Goal: Check status: Check status

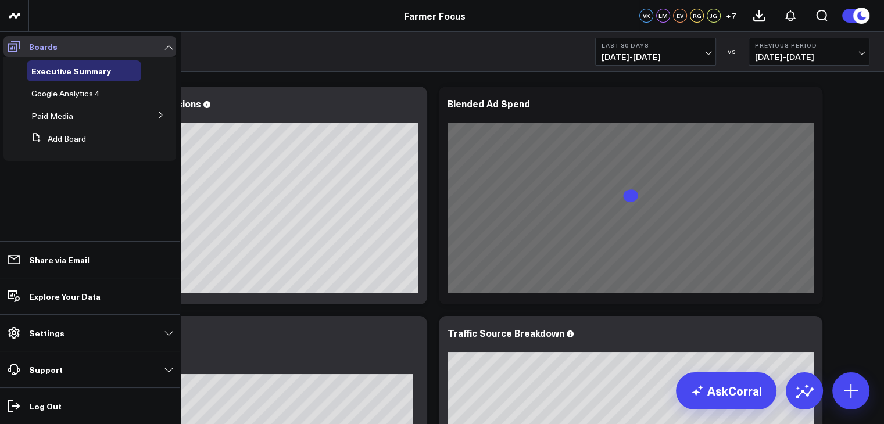
click at [7, 45] on icon at bounding box center [14, 47] width 14 height 14
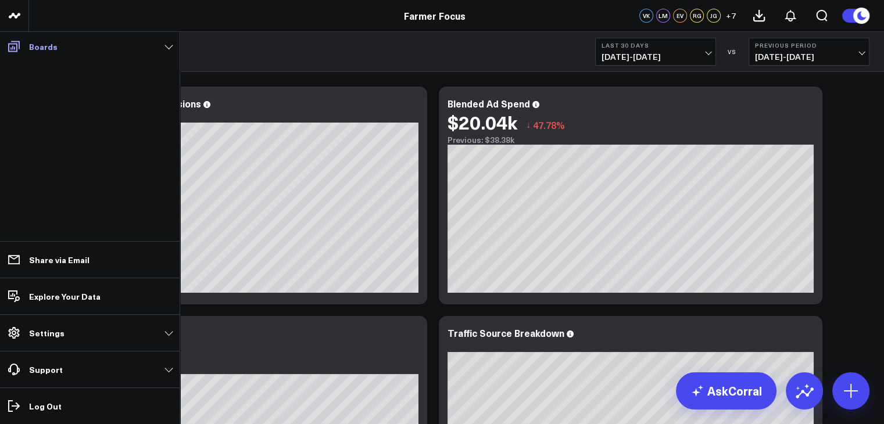
click at [7, 45] on icon at bounding box center [14, 47] width 14 height 14
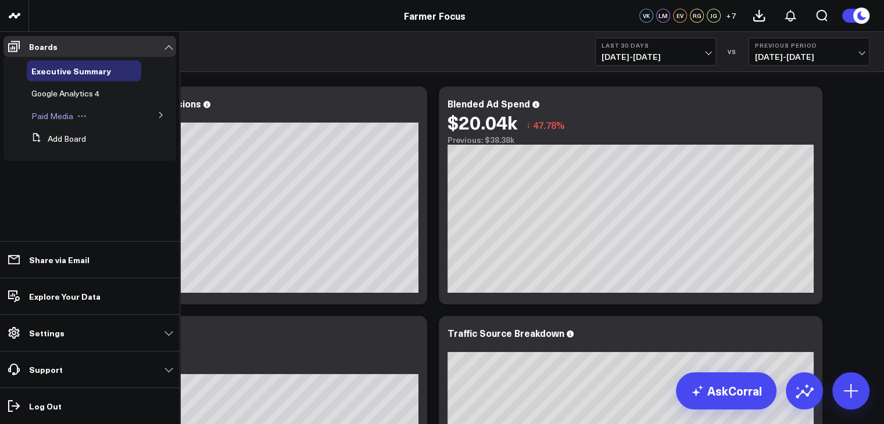
click at [73, 118] on button at bounding box center [81, 116] width 17 height 9
click at [60, 119] on span "Paid Media" at bounding box center [52, 115] width 42 height 11
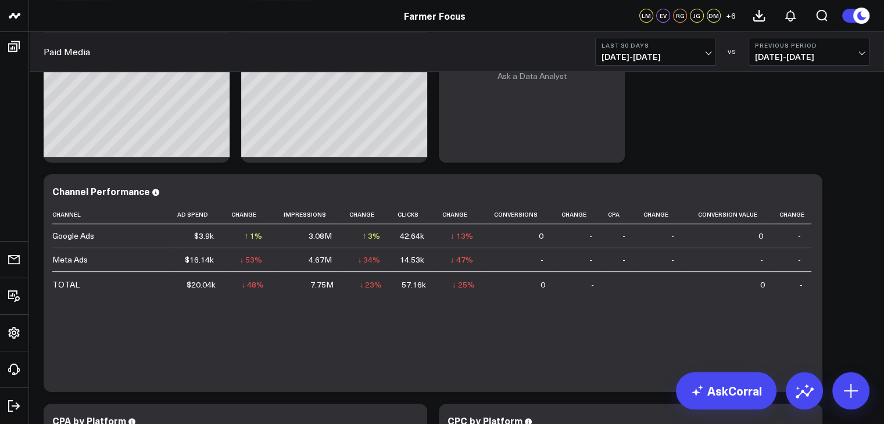
scroll to position [372, 0]
click at [700, 66] on div "Paid Media Last 30 Days [DATE] - [DATE] VS Previous Period [DATE] - [DATE]" at bounding box center [456, 52] width 855 height 40
click at [705, 60] on span "[DATE] - [DATE]" at bounding box center [656, 56] width 108 height 9
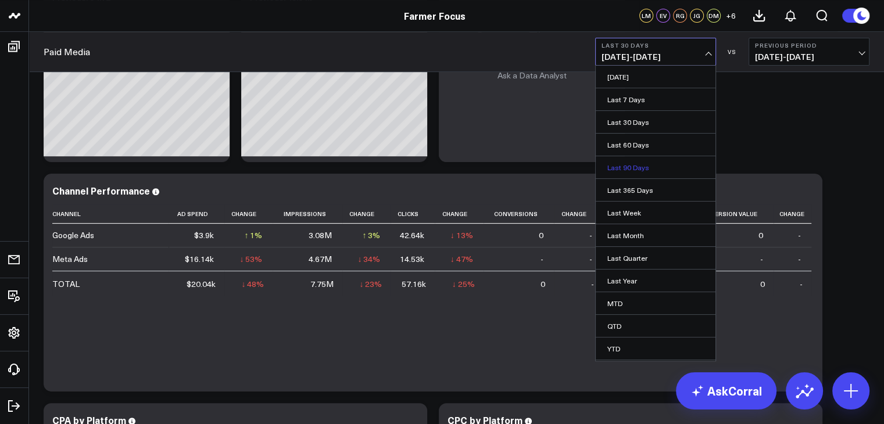
click at [669, 163] on link "Last 90 Days" at bounding box center [656, 167] width 120 height 22
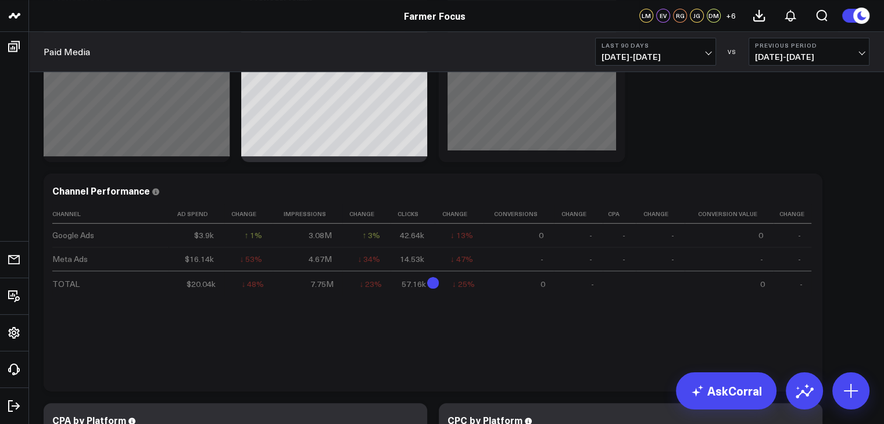
click at [691, 62] on button "Last 90 Days [DATE] - [DATE]" at bounding box center [655, 52] width 121 height 28
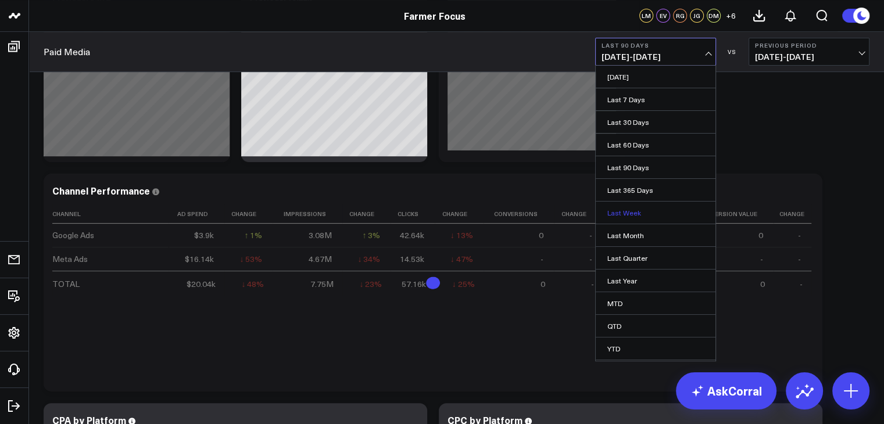
click at [640, 213] on link "Last Week" at bounding box center [656, 213] width 120 height 22
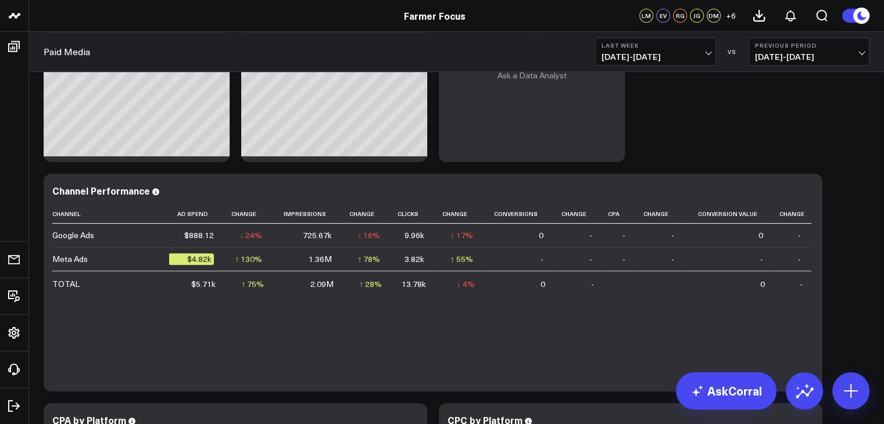
click at [709, 53] on span "[DATE] - [DATE]" at bounding box center [656, 56] width 108 height 9
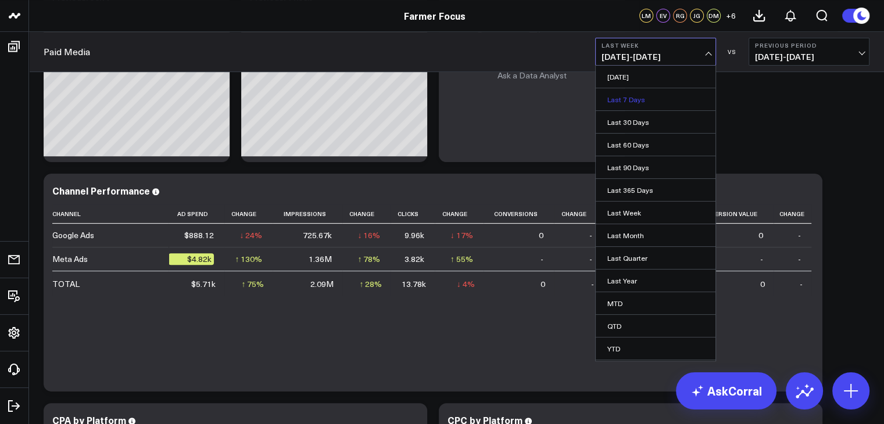
click at [664, 100] on link "Last 7 Days" at bounding box center [656, 99] width 120 height 22
